Goal: Find specific page/section: Find specific page/section

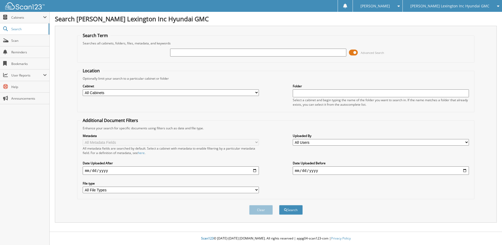
click at [178, 52] on input "text" at bounding box center [258, 53] width 176 height 8
type input "HD192539"
click at [279, 205] on button "Search" at bounding box center [291, 210] width 24 height 10
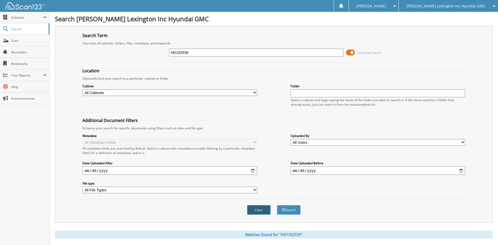
click at [256, 209] on button "Clear" at bounding box center [259, 210] width 24 height 10
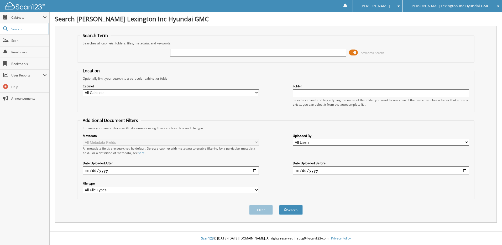
click at [183, 52] on input "text" at bounding box center [258, 53] width 176 height 8
type input "SHENELL LEACH"
click at [286, 207] on button "Search" at bounding box center [291, 210] width 24 height 10
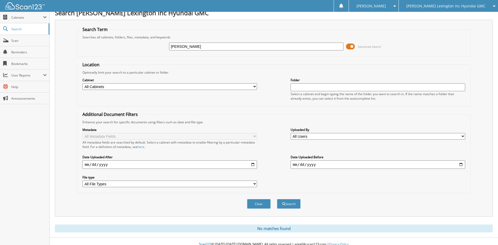
scroll to position [12, 0]
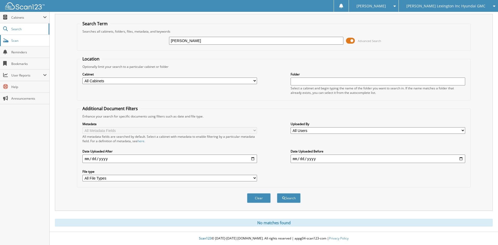
click at [11, 38] on link "Scan" at bounding box center [24, 40] width 49 height 11
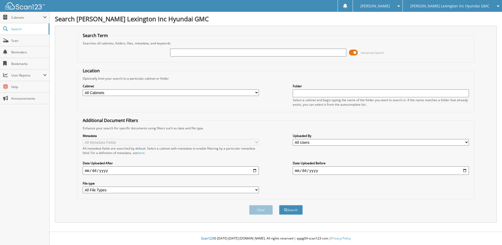
click at [176, 52] on input "text" at bounding box center [258, 53] width 176 height 8
type input "[PERSON_NAME]"
click at [289, 205] on button "Search" at bounding box center [291, 210] width 24 height 10
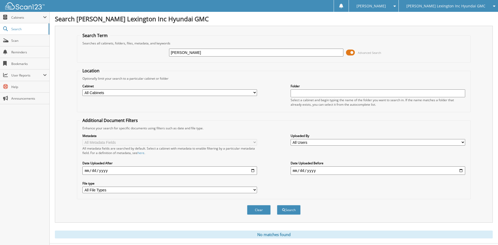
scroll to position [12, 0]
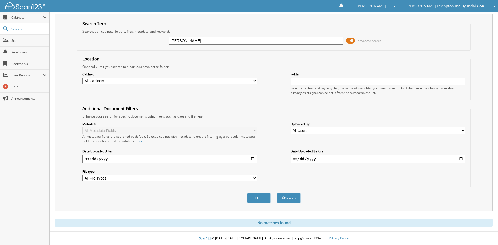
click at [185, 41] on input "SHENELL LEACH" at bounding box center [256, 41] width 175 height 8
type input "[PERSON_NAME]"
click at [287, 195] on button "Search" at bounding box center [289, 198] width 24 height 10
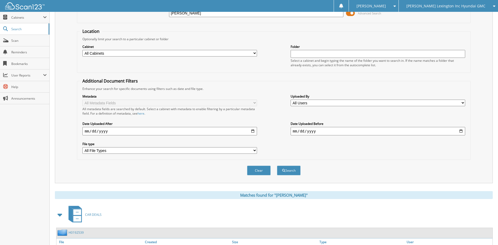
scroll to position [69, 0]
